Goal: Transaction & Acquisition: Purchase product/service

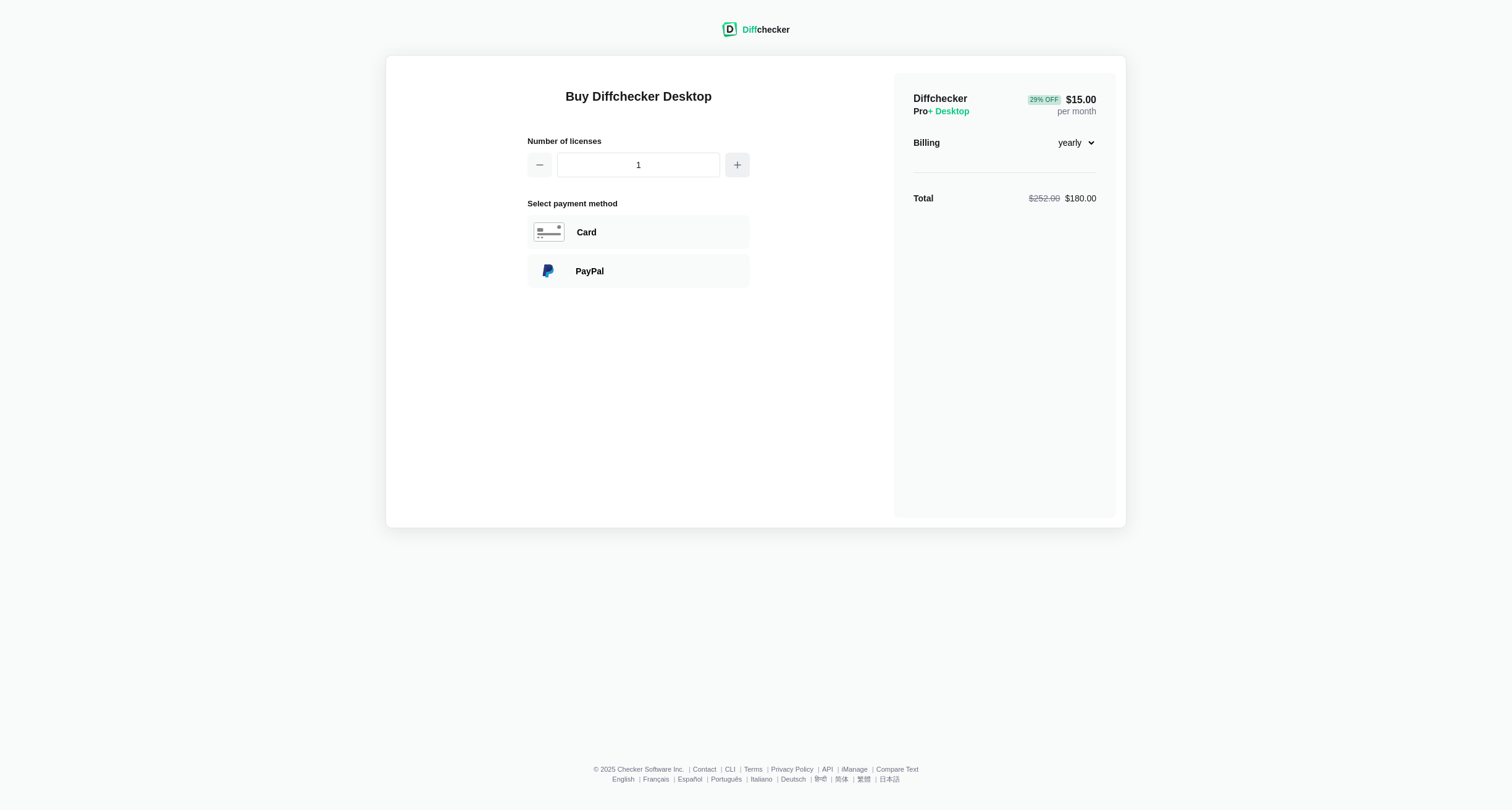
click at [742, 163] on button "button" at bounding box center [737, 165] width 24 height 24
click at [536, 164] on icon "button" at bounding box center [539, 164] width 10 height 10
click at [537, 165] on icon "button" at bounding box center [540, 165] width 6 height 0
type input "1"
